Goal: Task Accomplishment & Management: Use online tool/utility

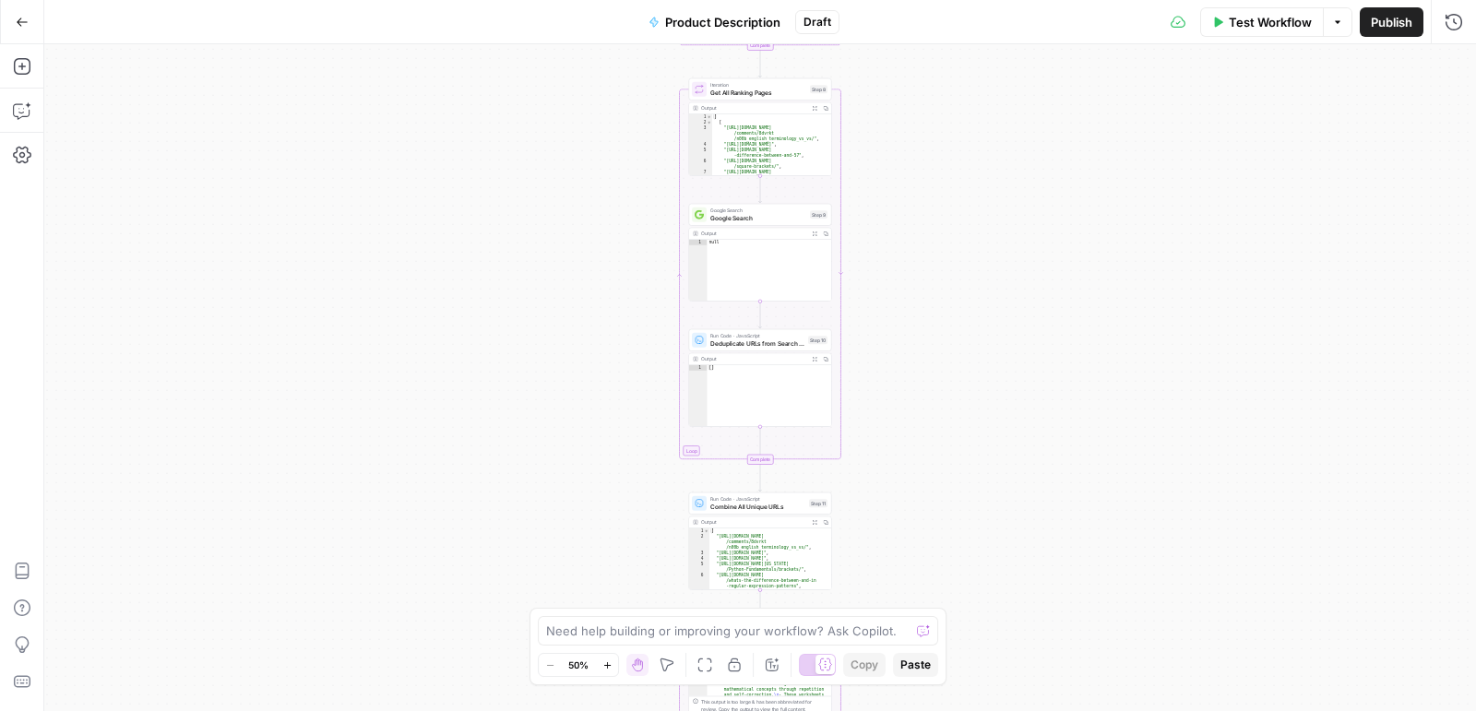
click at [22, 22] on icon "button" at bounding box center [22, 22] width 11 height 8
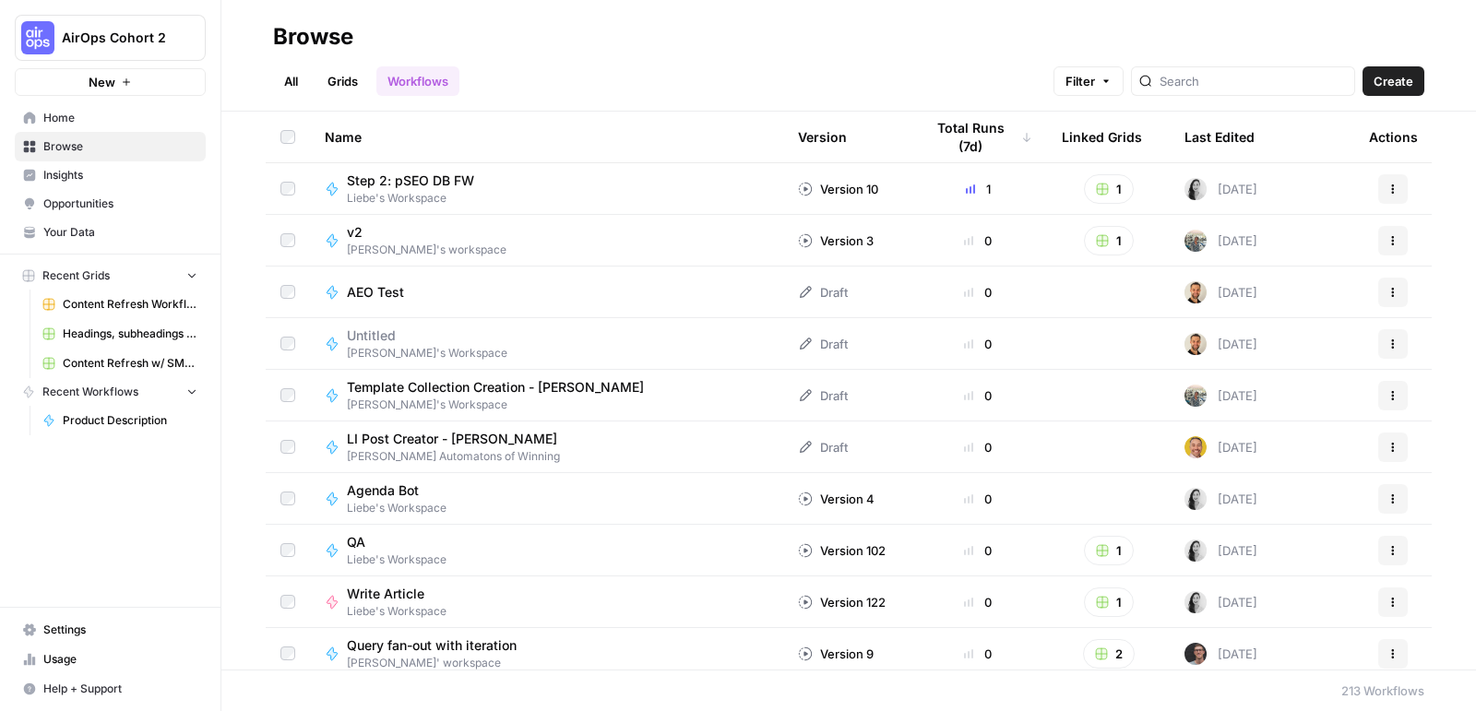
click at [124, 41] on span "AirOps Cohort 2" at bounding box center [118, 38] width 112 height 18
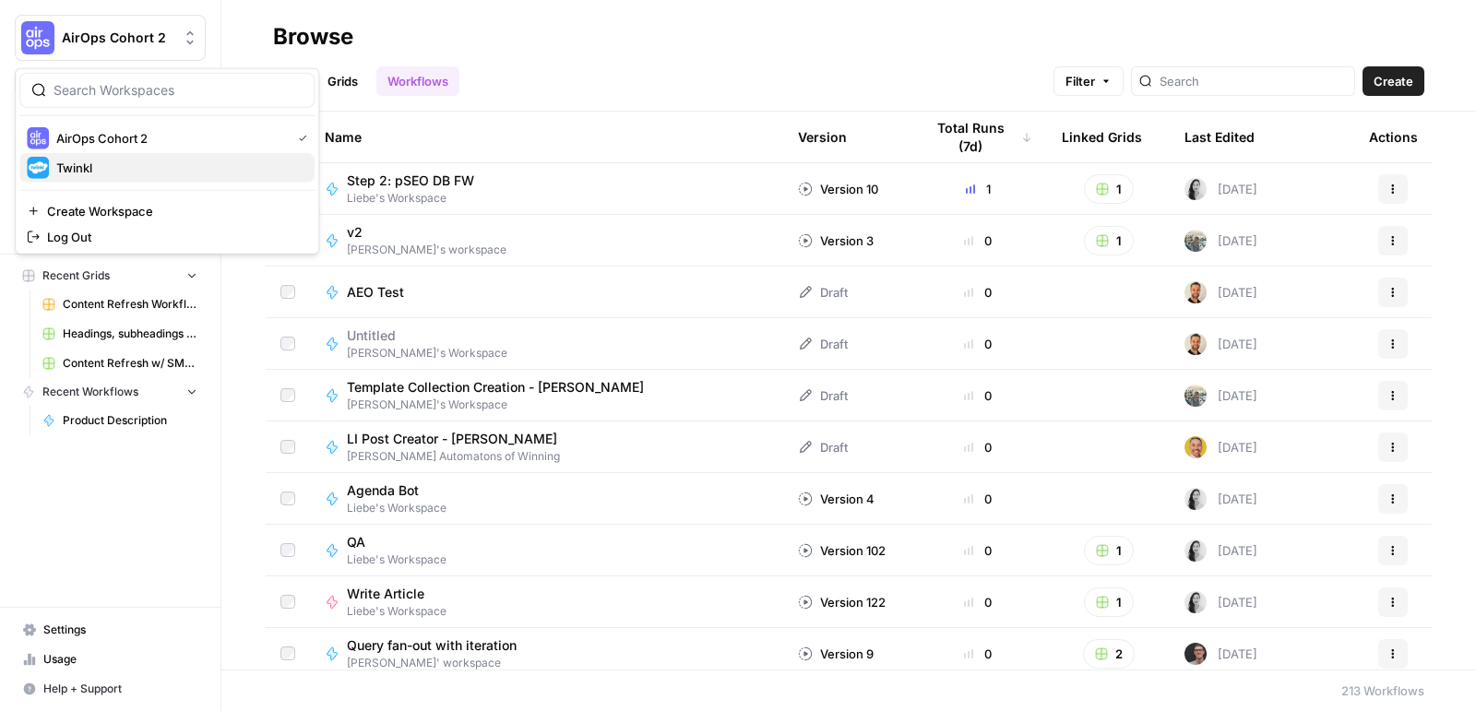
click at [141, 168] on span "Twinkl" at bounding box center [177, 168] width 243 height 18
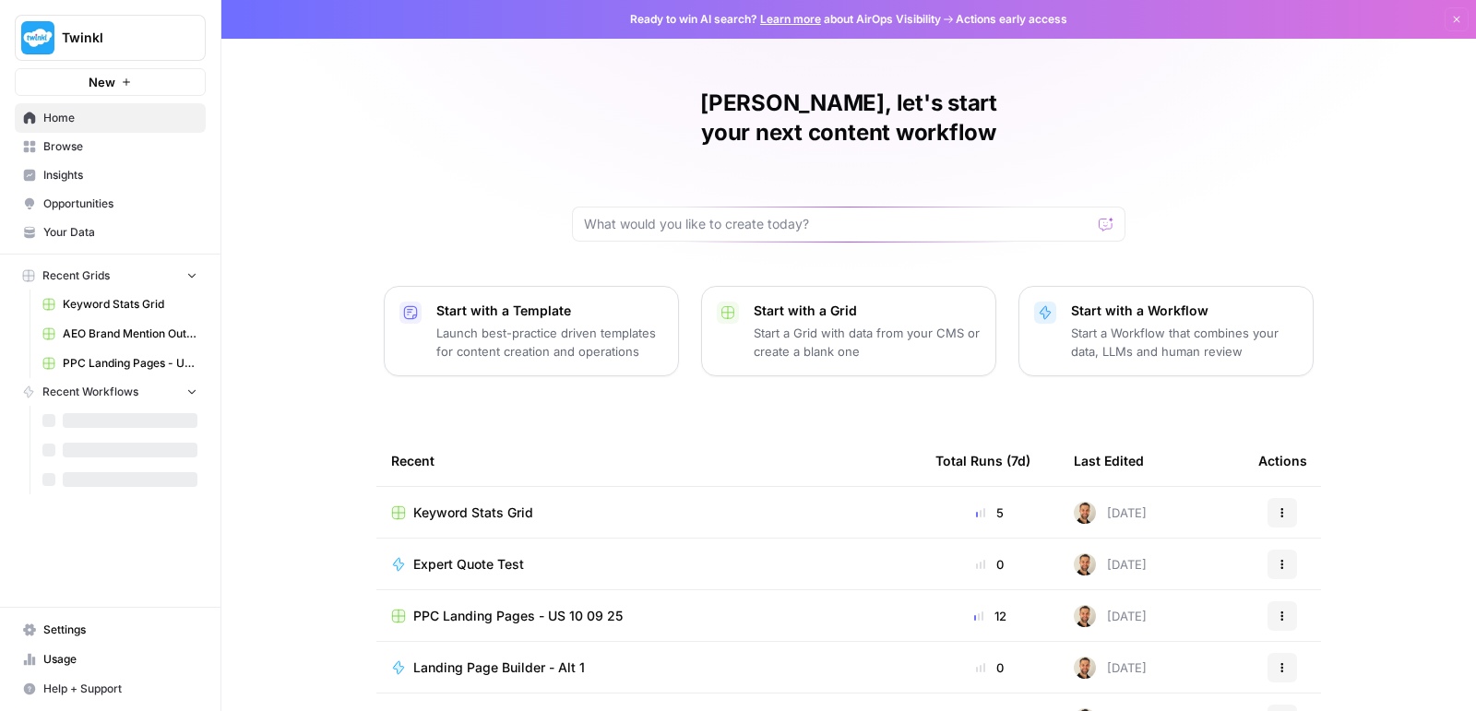
click at [102, 168] on span "Insights" at bounding box center [120, 175] width 154 height 17
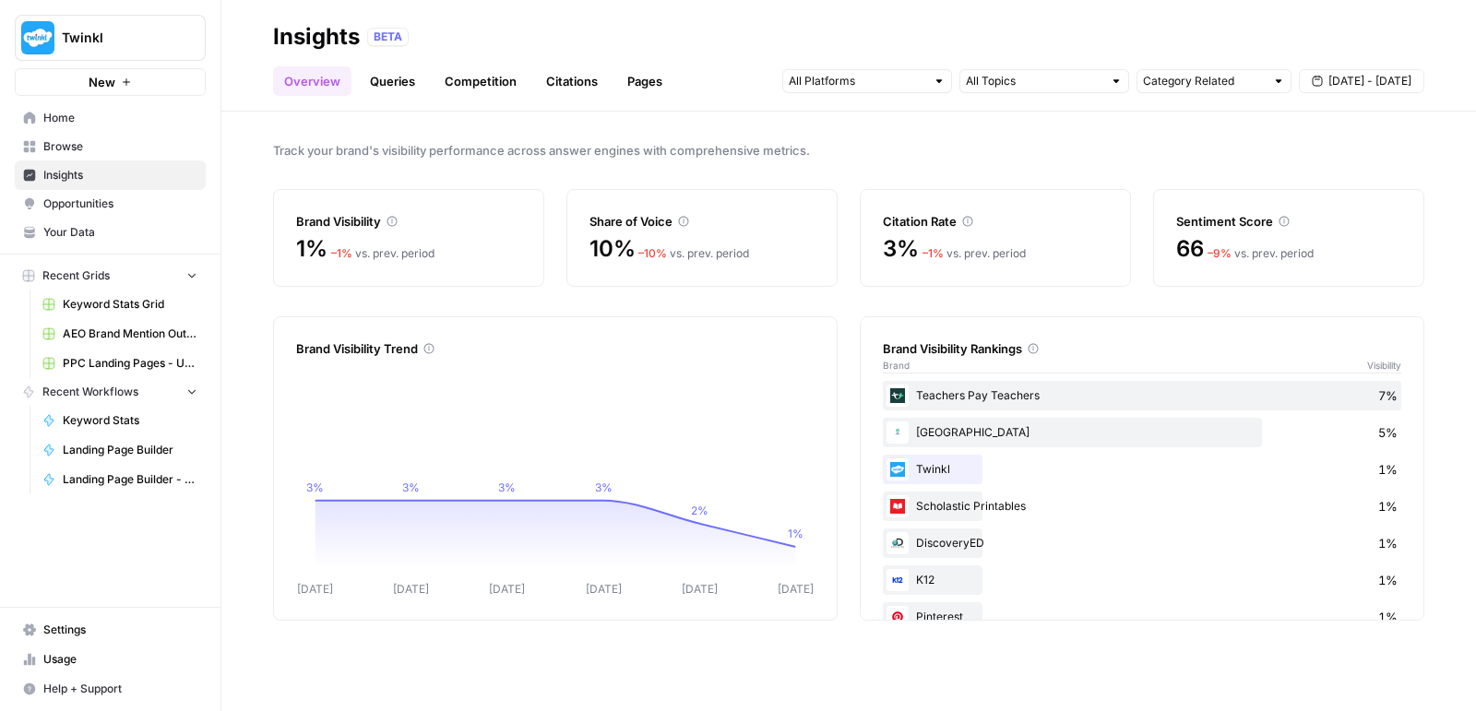
click at [80, 150] on span "Browse" at bounding box center [120, 146] width 154 height 17
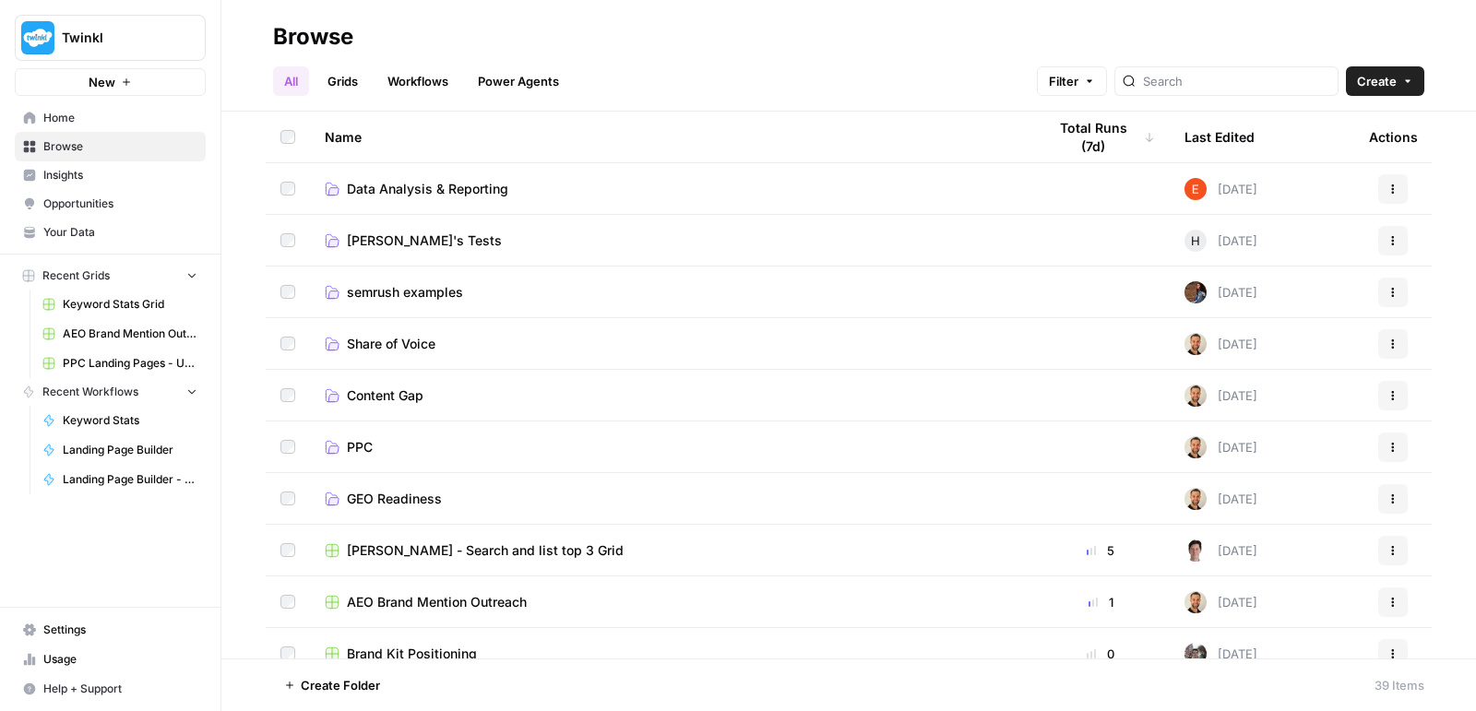
click at [441, 292] on span "semrush examples" at bounding box center [405, 292] width 116 height 18
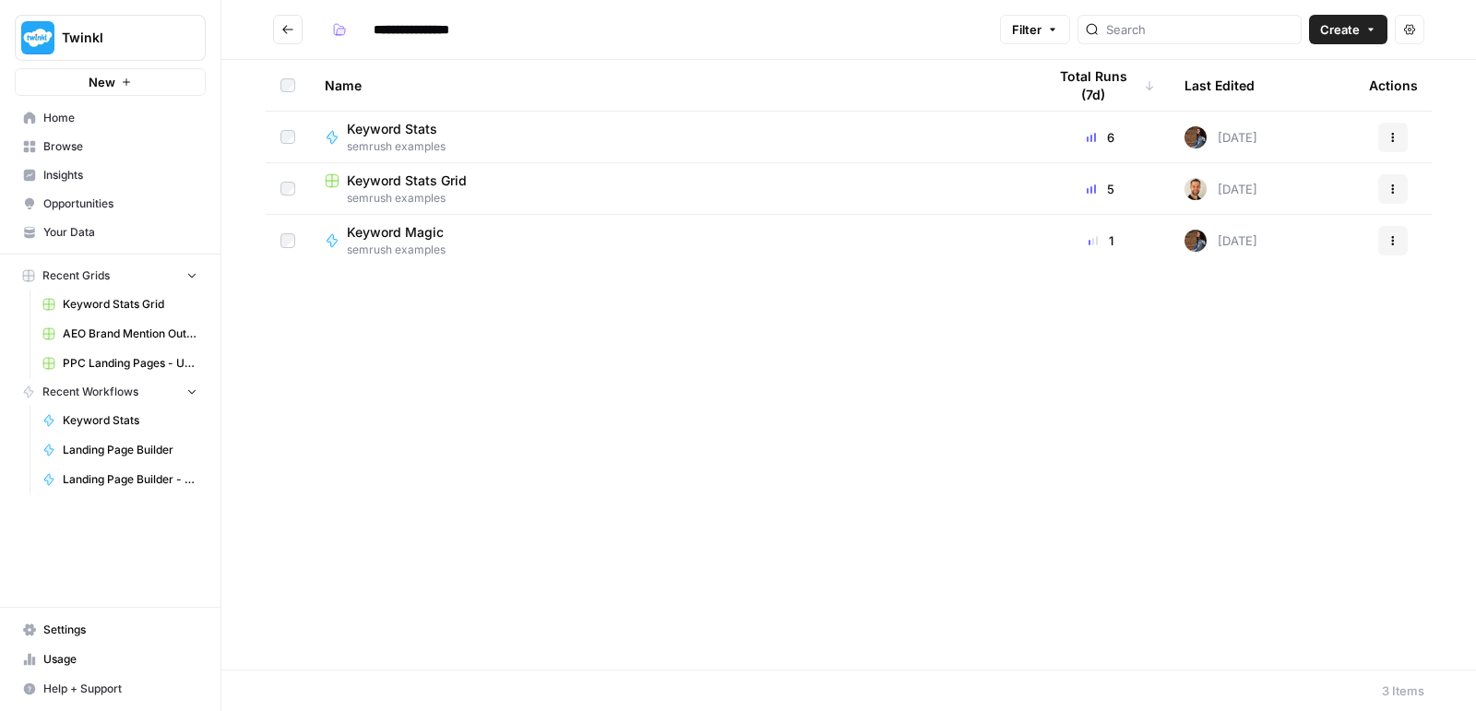
click at [412, 123] on span "Keyword Stats" at bounding box center [392, 129] width 90 height 18
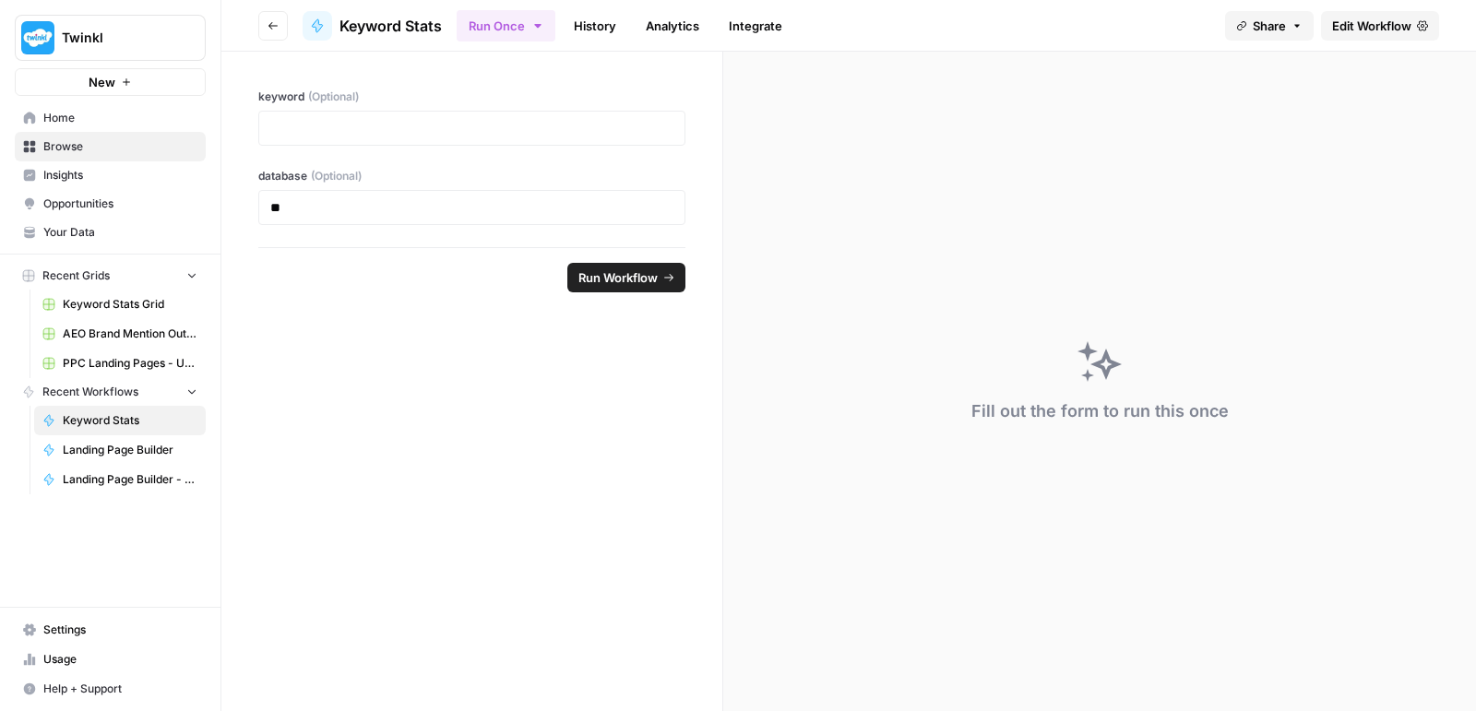
click at [1351, 30] on span "Edit Workflow" at bounding box center [1371, 26] width 79 height 18
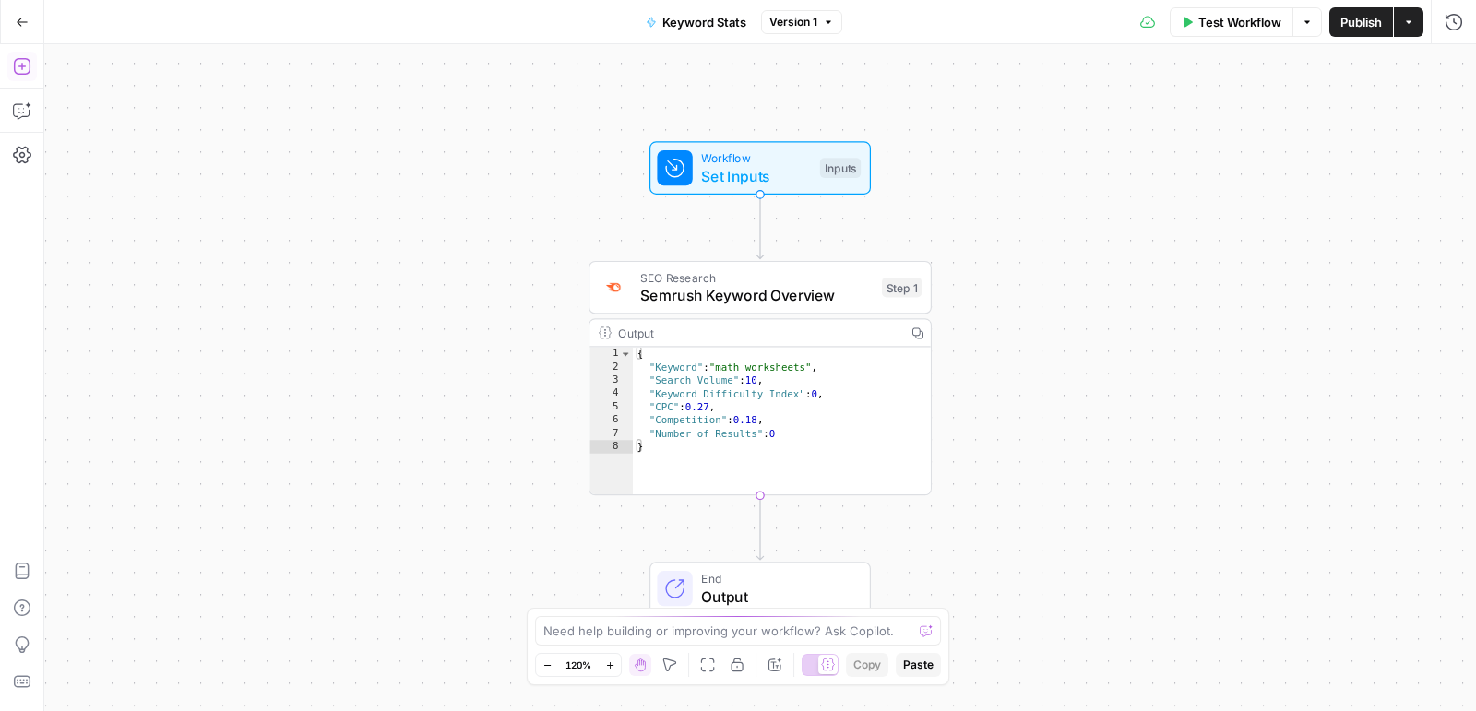
click at [16, 60] on icon "button" at bounding box center [21, 66] width 17 height 17
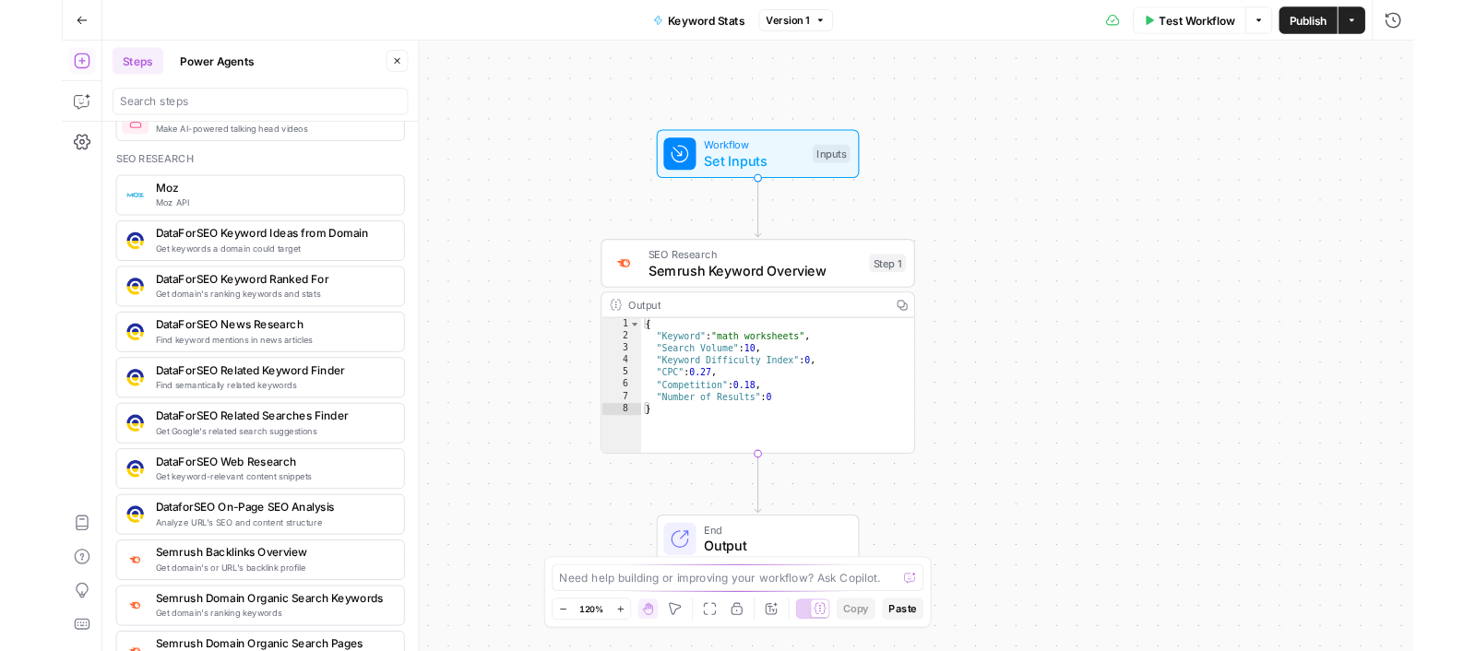
scroll to position [1934, 0]
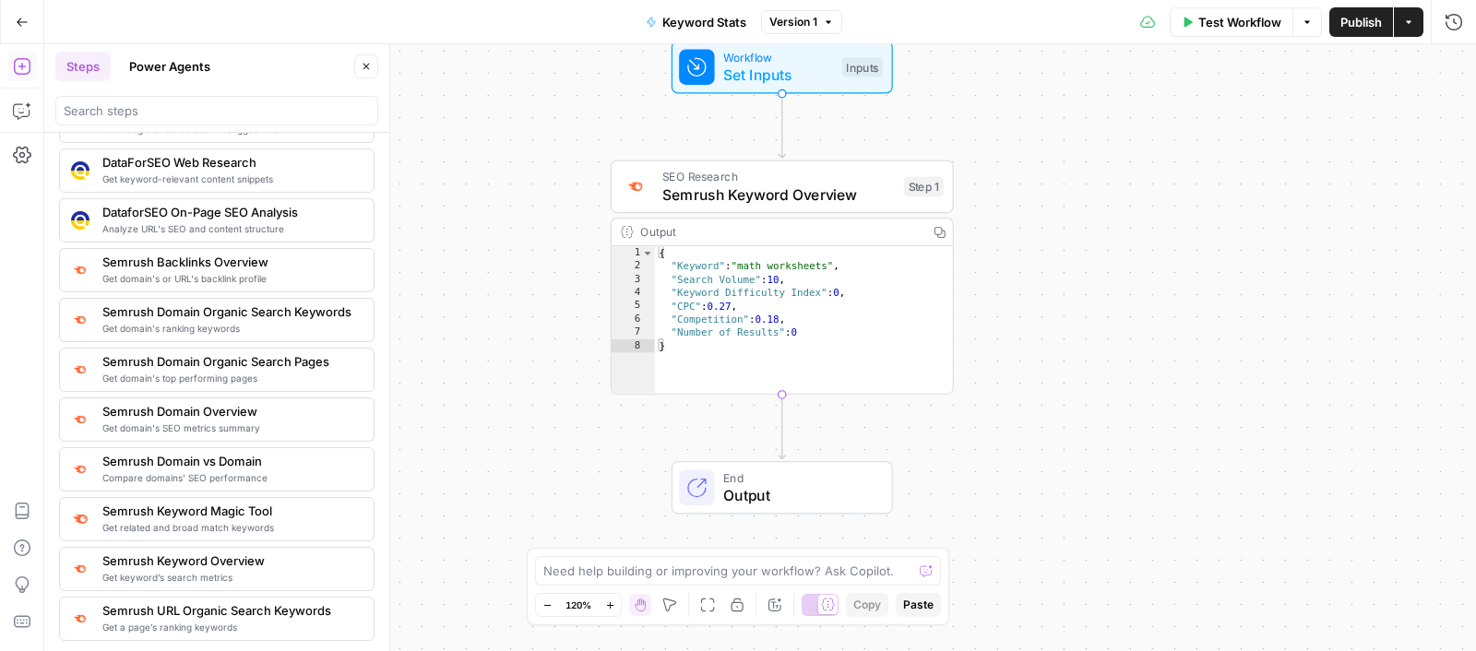
click at [20, 19] on icon "button" at bounding box center [22, 22] width 13 height 13
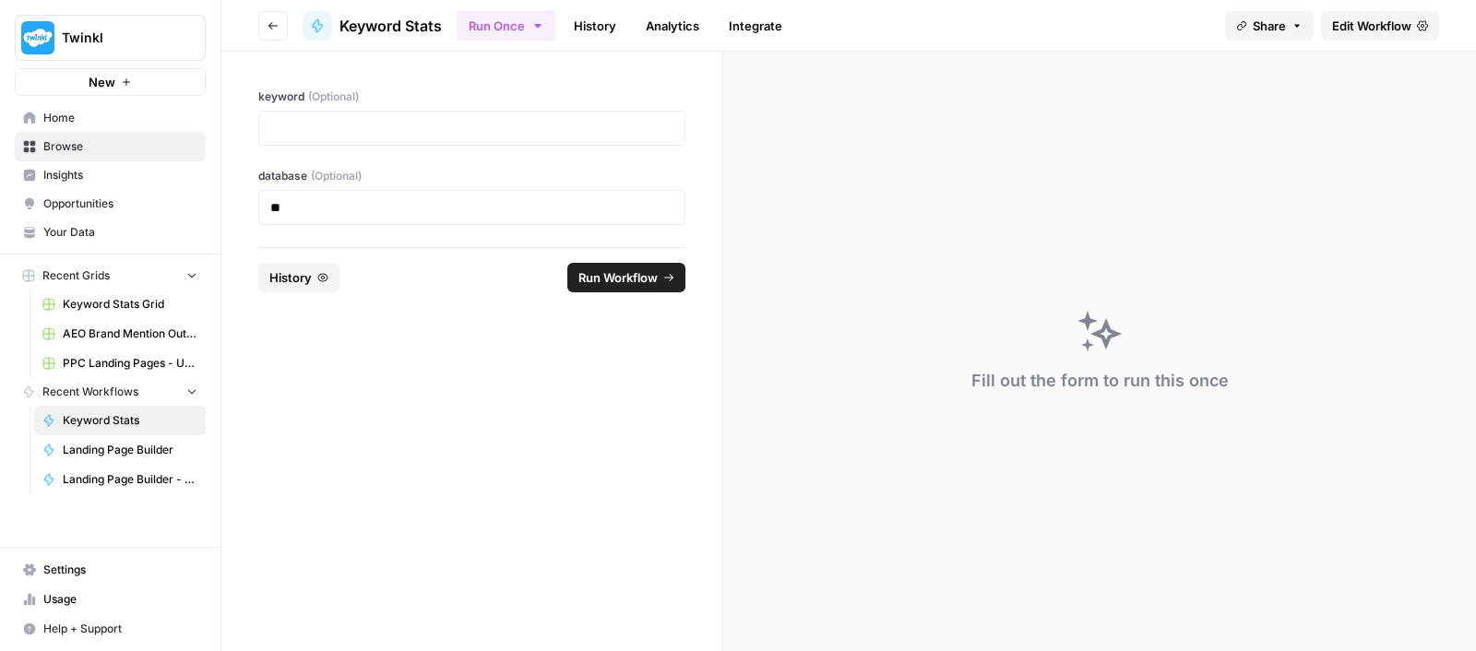
click at [124, 299] on span "Keyword Stats Grid" at bounding box center [130, 304] width 135 height 17
